Goal: Transaction & Acquisition: Purchase product/service

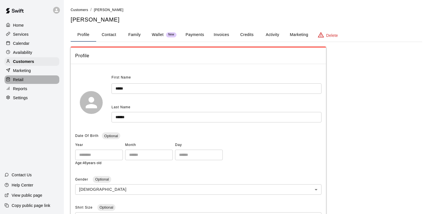
click at [29, 81] on div "Retail" at bounding box center [32, 79] width 55 height 9
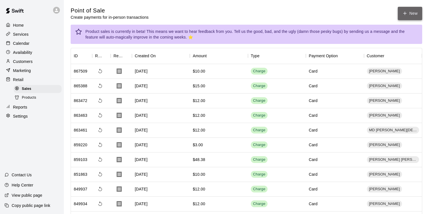
click at [408, 14] on button "New" at bounding box center [410, 13] width 24 height 13
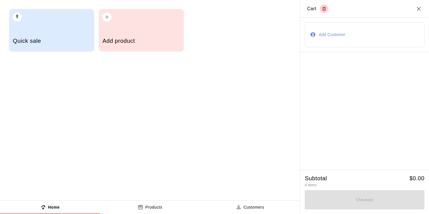
click at [79, 42] on h5 "Quick sale" at bounding box center [51, 41] width 77 height 8
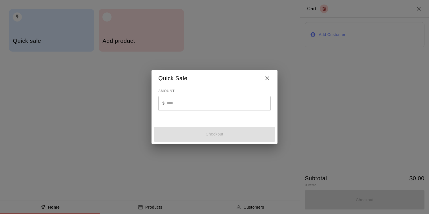
click at [266, 79] on icon "Close" at bounding box center [267, 78] width 7 height 7
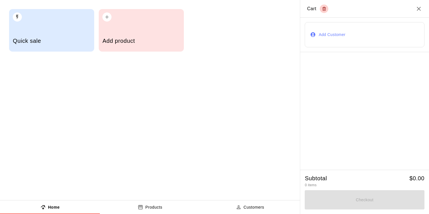
click at [340, 34] on button "Add Customer" at bounding box center [365, 34] width 120 height 25
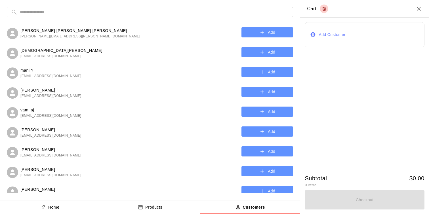
click at [26, 75] on span "[EMAIL_ADDRESS][DOMAIN_NAME]" at bounding box center [50, 76] width 61 height 6
click at [273, 73] on button "Add" at bounding box center [267, 72] width 52 height 10
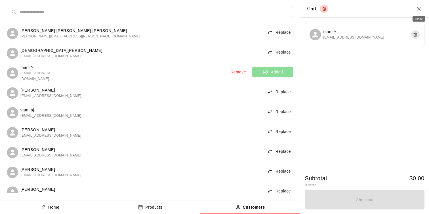
click at [420, 10] on icon "Close" at bounding box center [418, 8] width 7 height 7
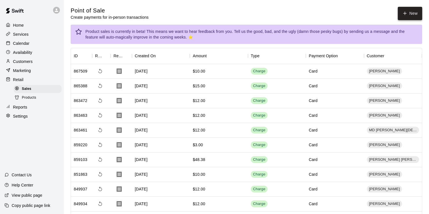
click at [404, 17] on button "New" at bounding box center [410, 13] width 24 height 13
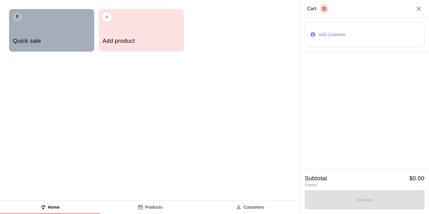
click at [29, 22] on div "Quick sale" at bounding box center [51, 30] width 85 height 43
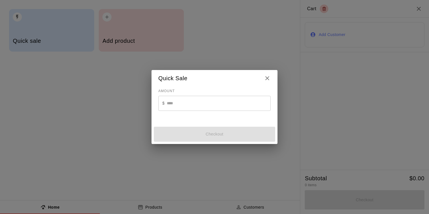
click at [198, 101] on input "text" at bounding box center [219, 103] width 104 height 15
click at [266, 79] on icon "Close" at bounding box center [267, 78] width 7 height 7
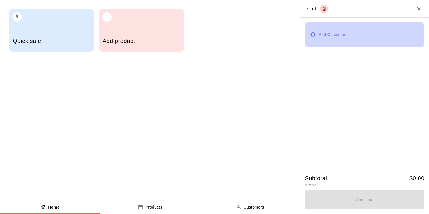
click at [337, 35] on button "Add Customer" at bounding box center [365, 34] width 120 height 25
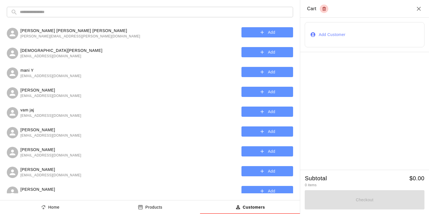
click at [252, 74] on button "Add" at bounding box center [267, 72] width 52 height 10
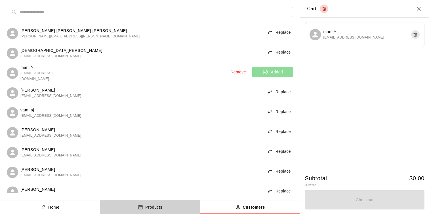
click at [152, 204] on button "Products" at bounding box center [150, 207] width 100 height 14
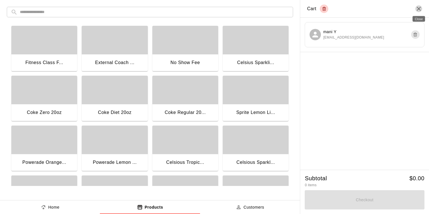
click at [417, 10] on icon "Close" at bounding box center [419, 9] width 4 height 4
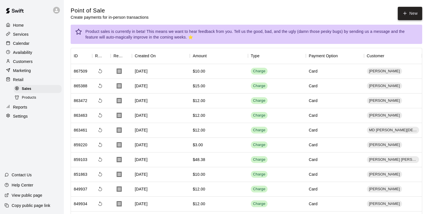
click at [407, 17] on button "New" at bounding box center [410, 13] width 24 height 13
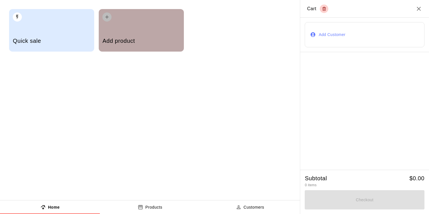
click at [129, 36] on div "Add product" at bounding box center [140, 41] width 77 height 20
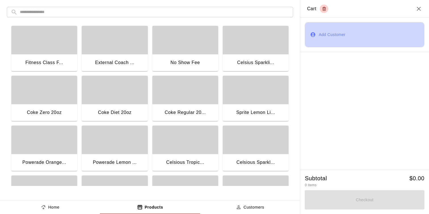
click at [320, 33] on button "Add Customer" at bounding box center [365, 34] width 120 height 25
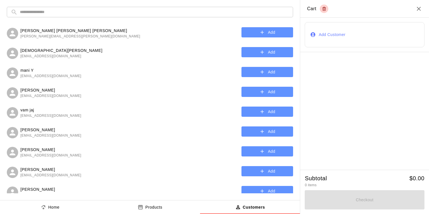
click at [418, 12] on h2 "Cart" at bounding box center [364, 9] width 129 height 18
click at [419, 7] on icon "Close" at bounding box center [418, 8] width 7 height 7
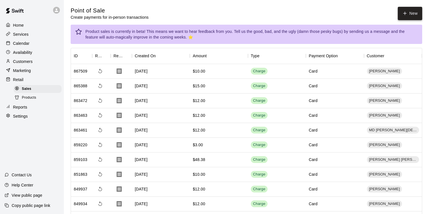
click at [408, 11] on button "New" at bounding box center [410, 13] width 24 height 13
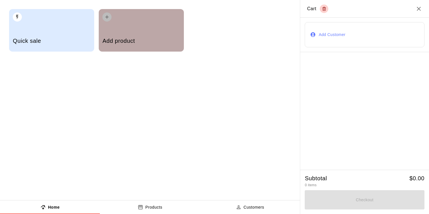
click at [129, 42] on h5 "Add product" at bounding box center [140, 41] width 77 height 8
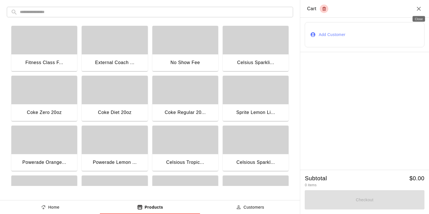
click at [419, 11] on icon "Close" at bounding box center [418, 8] width 7 height 7
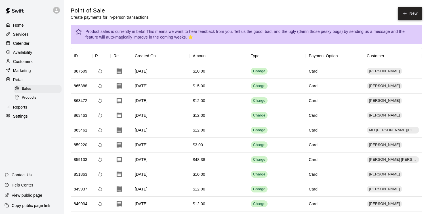
click at [410, 13] on button "New" at bounding box center [410, 13] width 24 height 13
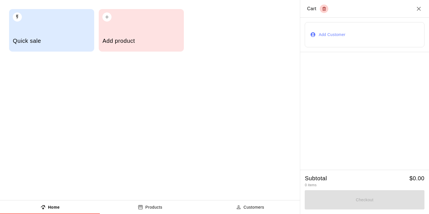
click at [166, 38] on h5 "Add product" at bounding box center [140, 41] width 77 height 8
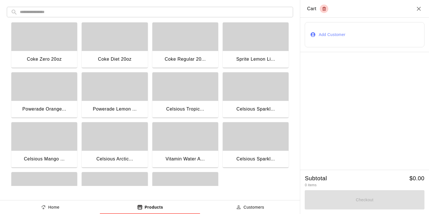
scroll to position [89, 0]
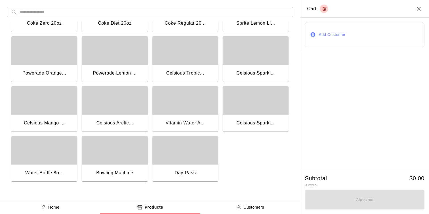
click at [200, 124] on div "Vitamin Water A..." at bounding box center [185, 122] width 39 height 7
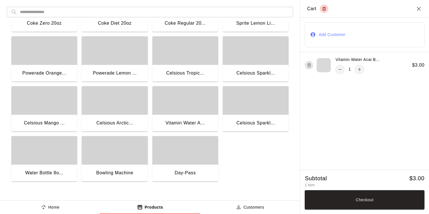
click at [262, 123] on div "Celsious Sparkl..." at bounding box center [255, 122] width 39 height 7
click at [357, 201] on button "Checkout" at bounding box center [365, 199] width 120 height 19
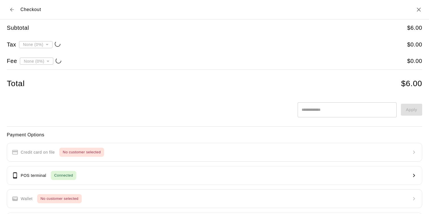
type input "**********"
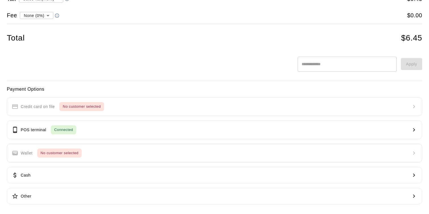
scroll to position [46, 0]
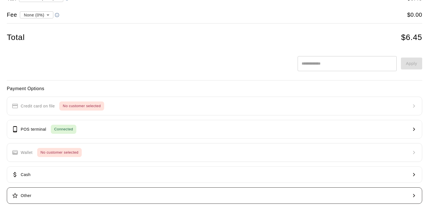
click at [413, 196] on icon "button" at bounding box center [413, 195] width 7 height 7
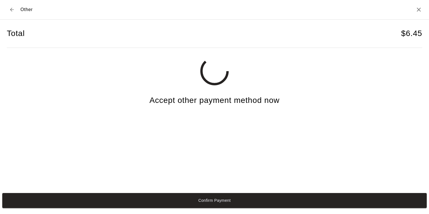
scroll to position [0, 0]
click at [13, 8] on icon "Back to checkout" at bounding box center [12, 10] width 6 height 6
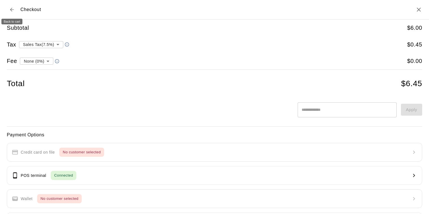
click at [14, 13] on button "Back to cart" at bounding box center [12, 10] width 10 height 10
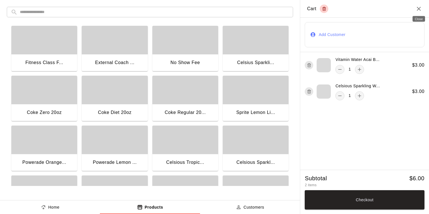
click at [416, 10] on icon "Close" at bounding box center [418, 8] width 7 height 7
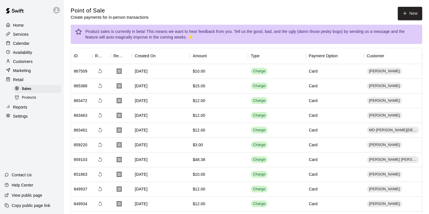
click at [299, 10] on div "Point of Sale Create payments for in-person transactions New" at bounding box center [246, 13] width 351 height 13
click at [268, 19] on div "Point of Sale Create payments for in-person transactions New" at bounding box center [246, 13] width 351 height 13
